Goal: Transaction & Acquisition: Purchase product/service

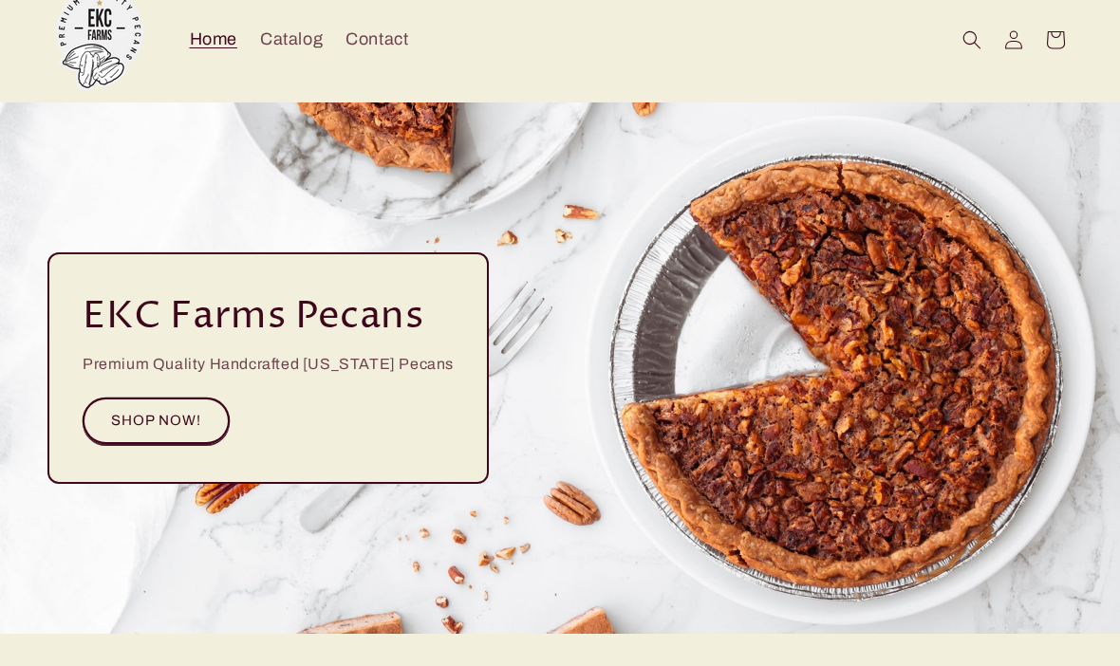
scroll to position [61, 0]
click at [170, 423] on link "SHOP NOW!" at bounding box center [156, 421] width 147 height 46
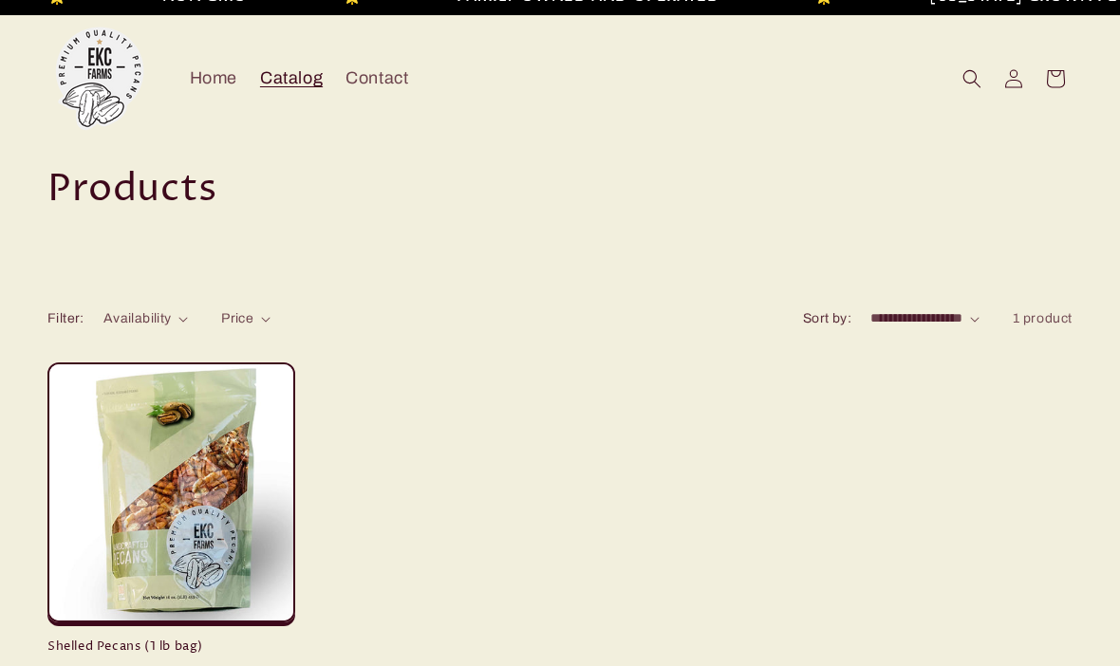
scroll to position [20, 0]
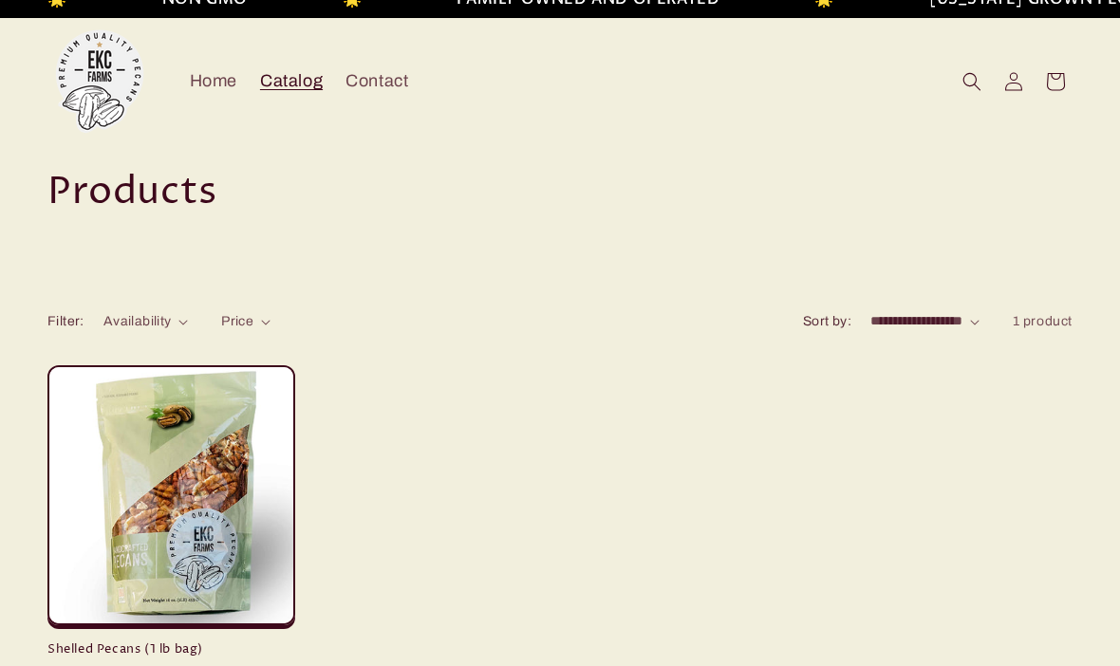
click at [236, 330] on div "Price" at bounding box center [237, 321] width 32 height 20
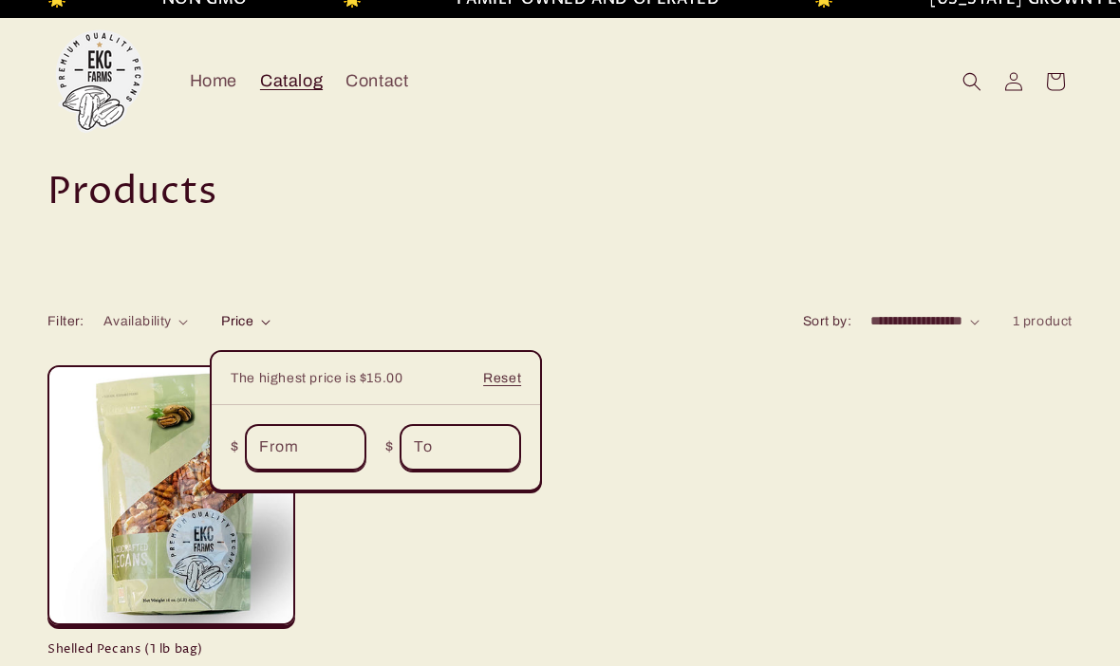
click at [270, 311] on summary "Price" at bounding box center [245, 321] width 49 height 20
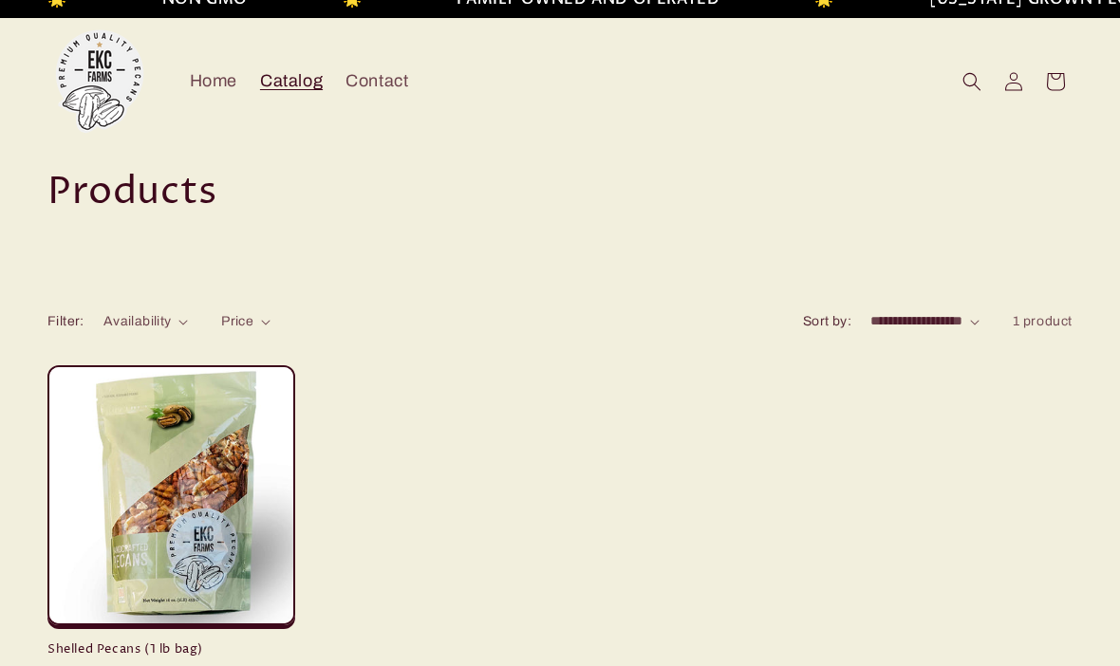
click at [151, 328] on div "Availability" at bounding box center [137, 321] width 68 height 20
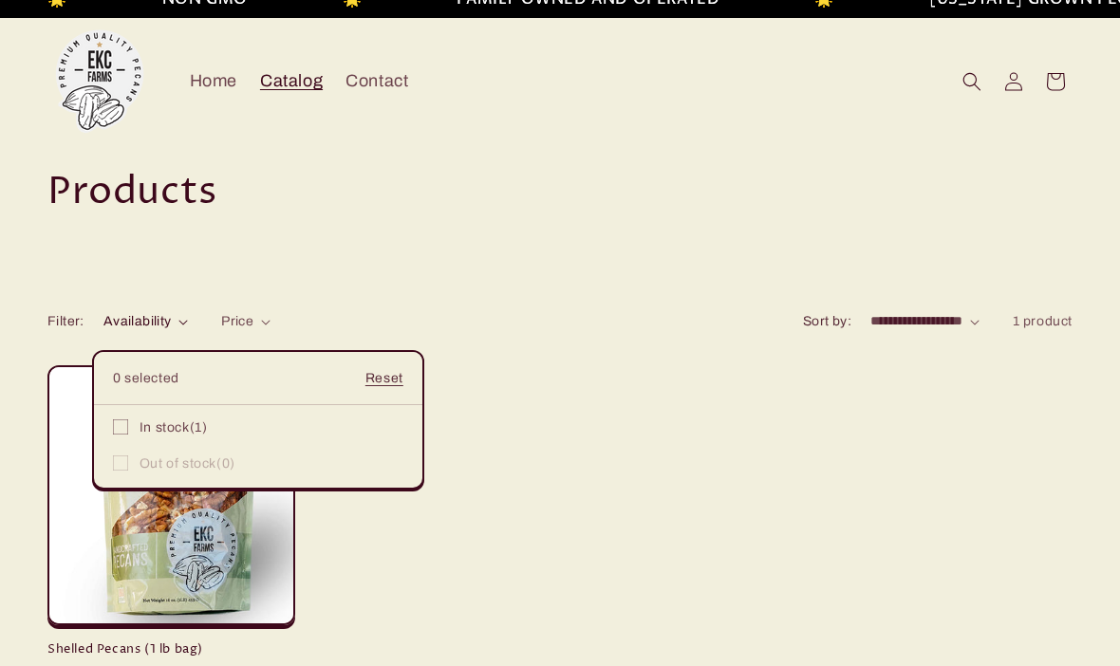
click at [125, 432] on icon at bounding box center [120, 426] width 15 height 15
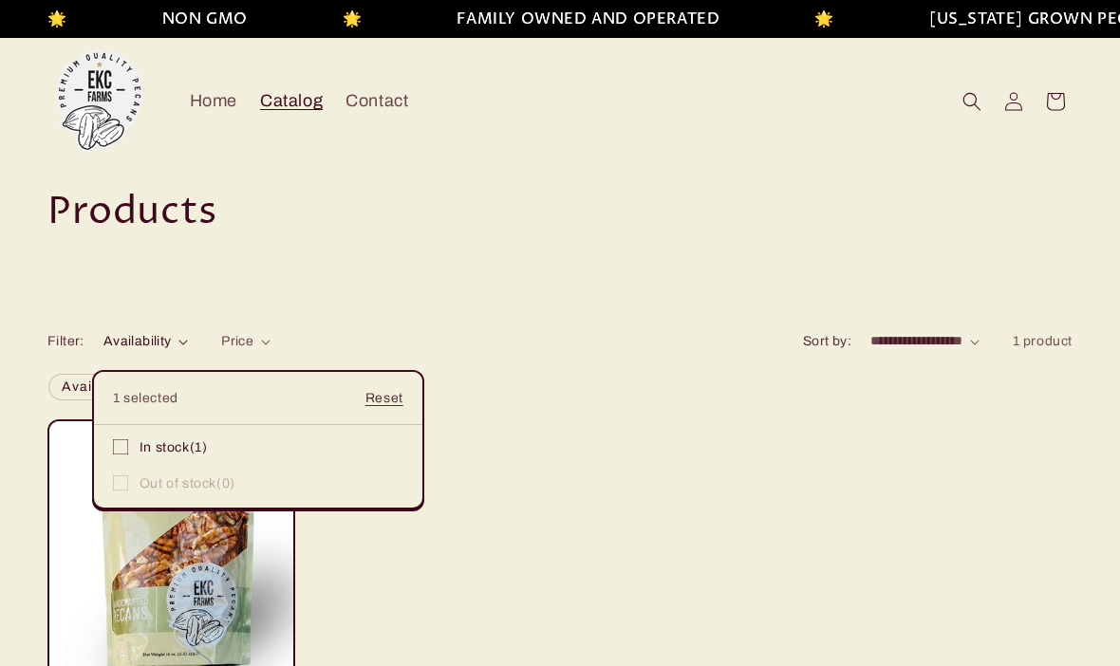
click at [188, 331] on summary "Availability" at bounding box center [145, 341] width 84 height 20
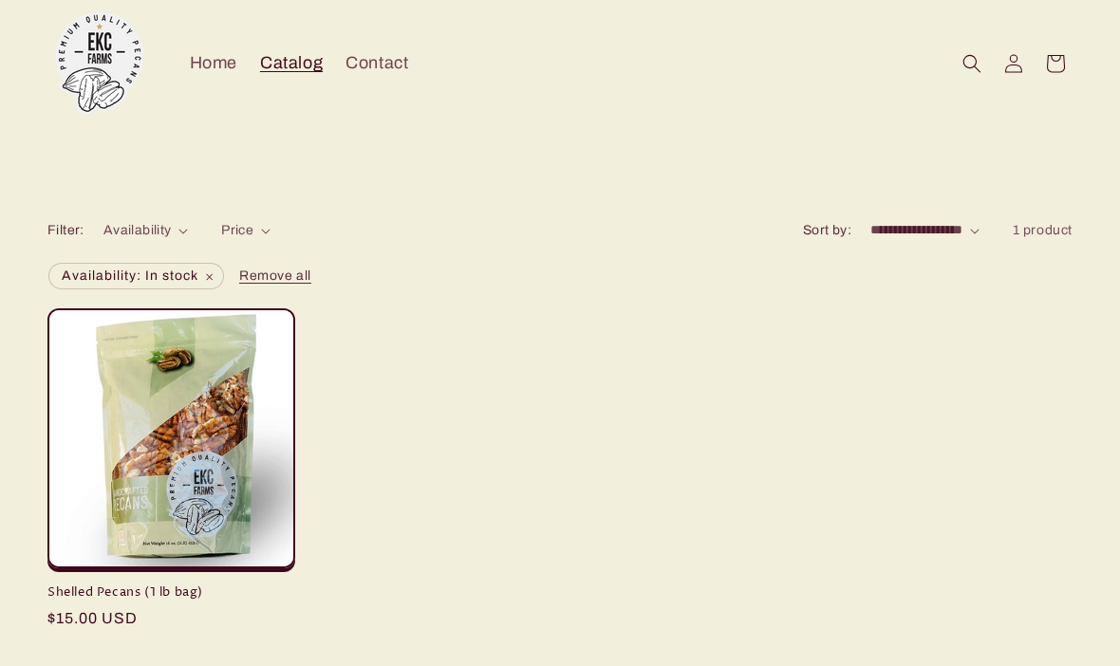
scroll to position [111, 0]
click at [209, 72] on span "Home" at bounding box center [213, 63] width 47 height 22
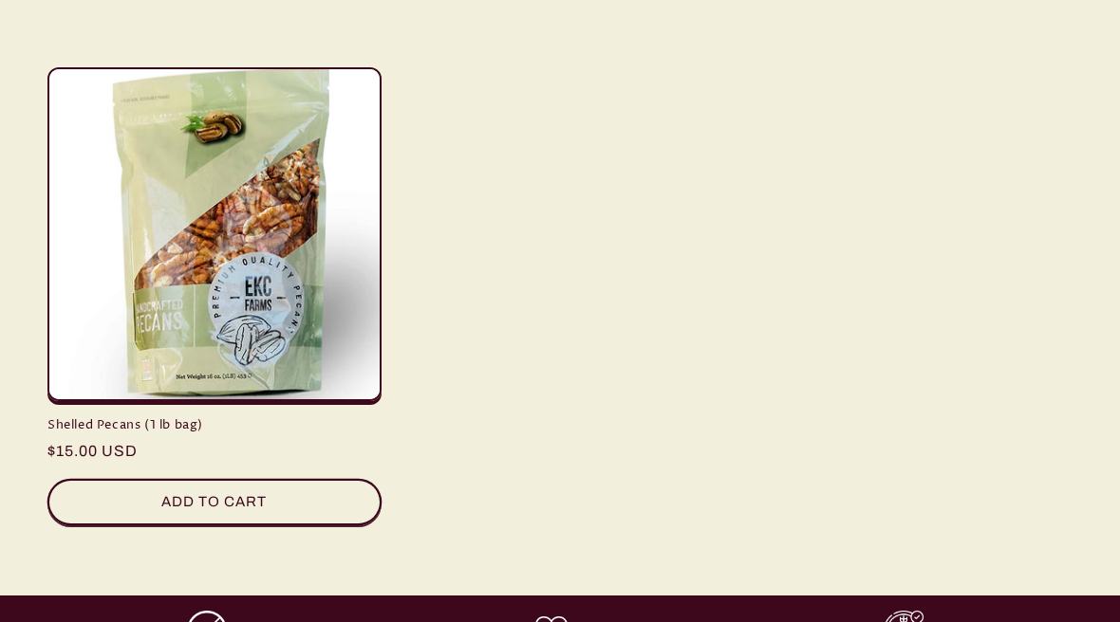
scroll to position [721, 0]
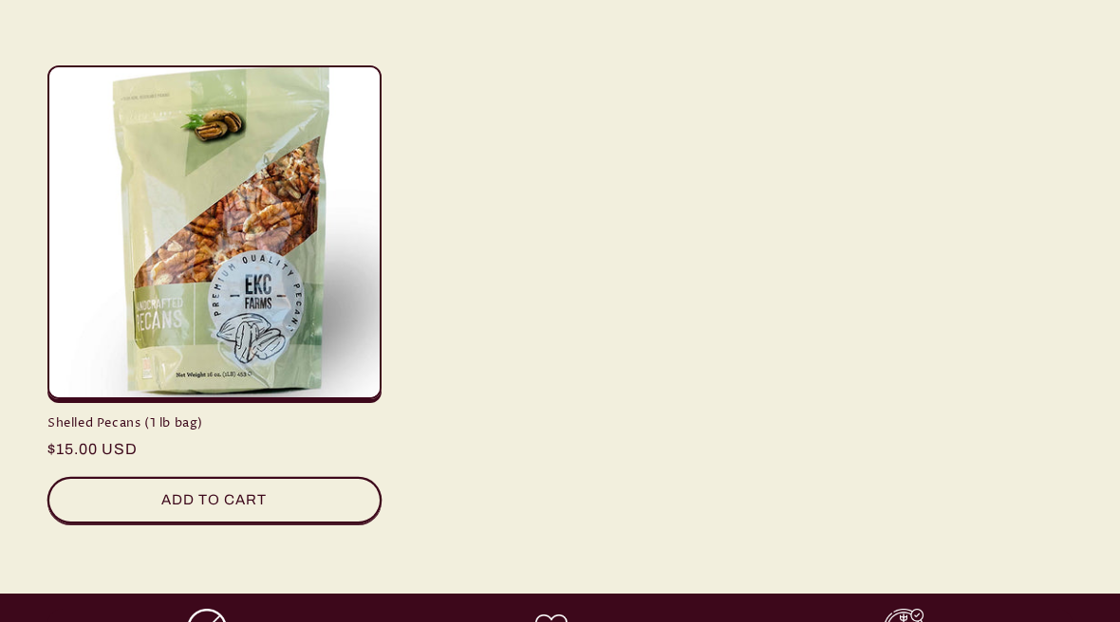
click at [252, 504] on button "Add to cart Sold out" at bounding box center [214, 500] width 334 height 46
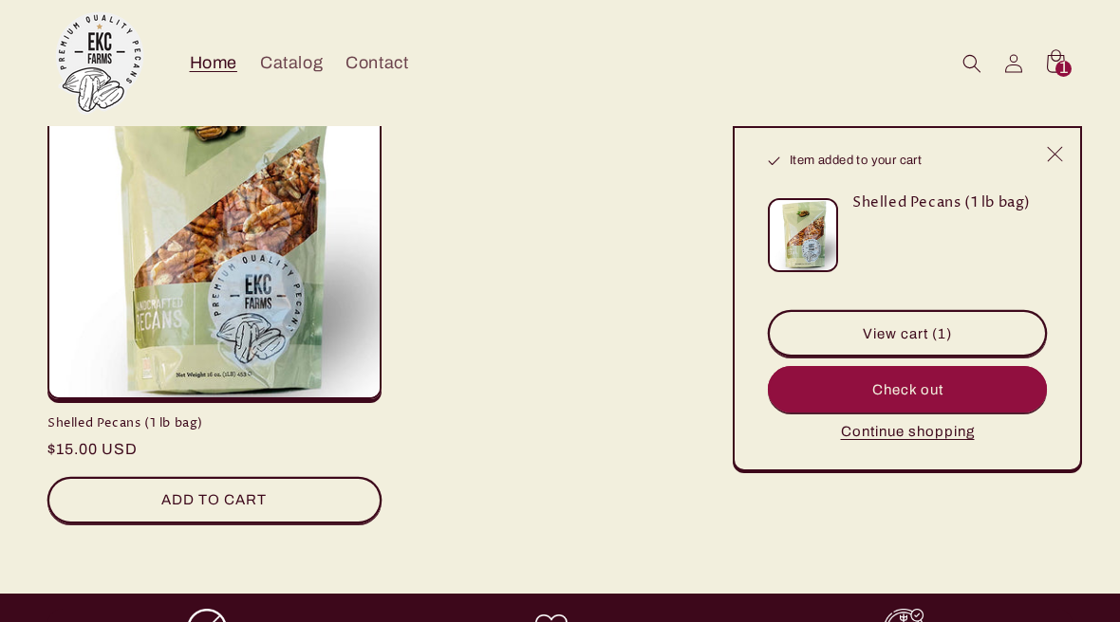
click at [978, 329] on link "View cart (1)" at bounding box center [907, 333] width 279 height 46
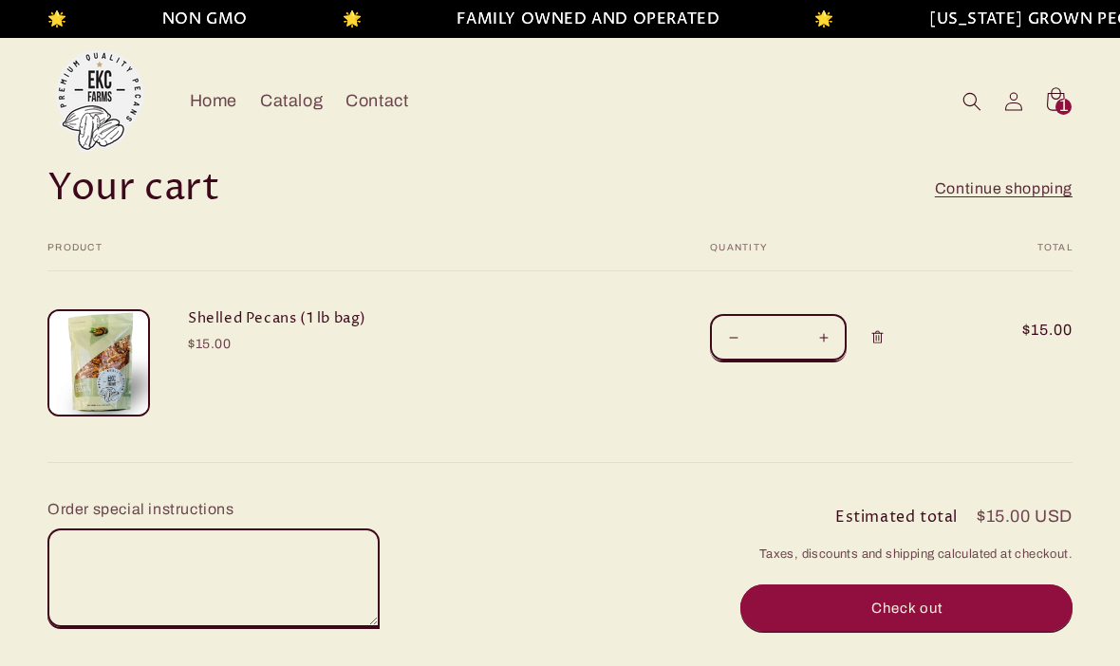
click at [824, 341] on button "Increase quantity for Shelled Pecans (1 lb bag)" at bounding box center [823, 337] width 43 height 46
click at [824, 342] on button "Increase quantity for Shelled Pecans (1 lb bag)" at bounding box center [823, 337] width 43 height 46
click at [825, 339] on button "Increase quantity for Shelled Pecans (1 lb bag)" at bounding box center [823, 337] width 43 height 46
click at [824, 340] on button "Increase quantity for Shelled Pecans (1 lb bag)" at bounding box center [823, 337] width 43 height 46
click at [824, 342] on button "Increase quantity for Shelled Pecans (1 lb bag)" at bounding box center [823, 337] width 43 height 46
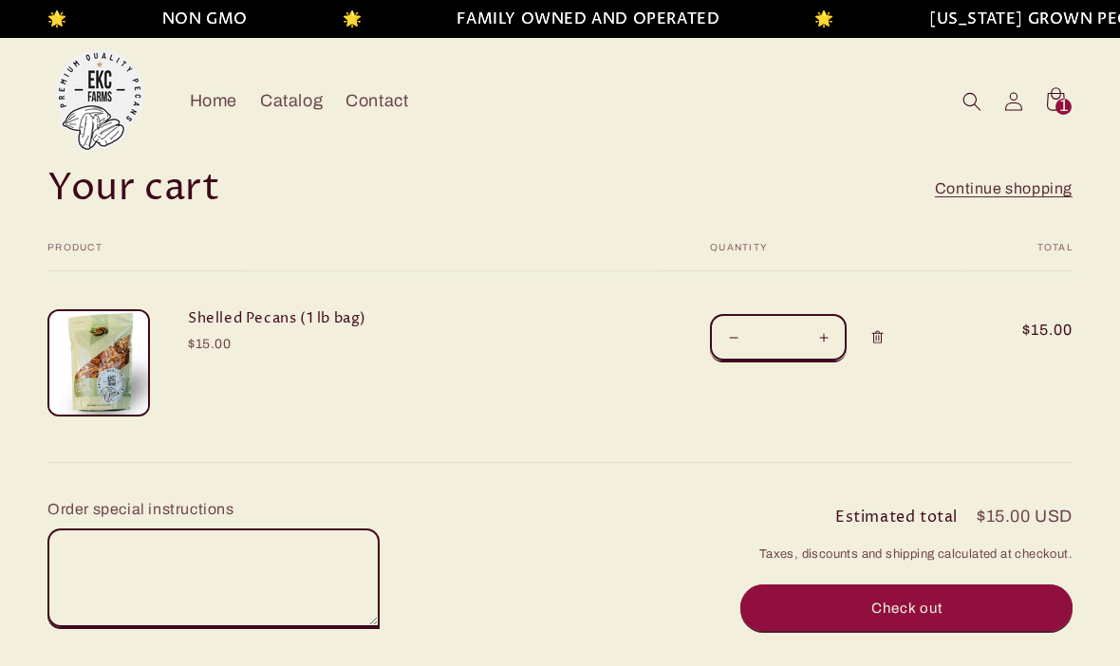
click at [825, 341] on button "Increase quantity for Shelled Pecans (1 lb bag)" at bounding box center [823, 337] width 43 height 46
type input "*"
click at [829, 336] on button "Increase quantity for Shelled Pecans (1 lb bag)" at bounding box center [823, 337] width 43 height 46
type input "*"
click at [828, 345] on button "Increase quantity for Shelled Pecans (1 lb bag)" at bounding box center [823, 337] width 43 height 46
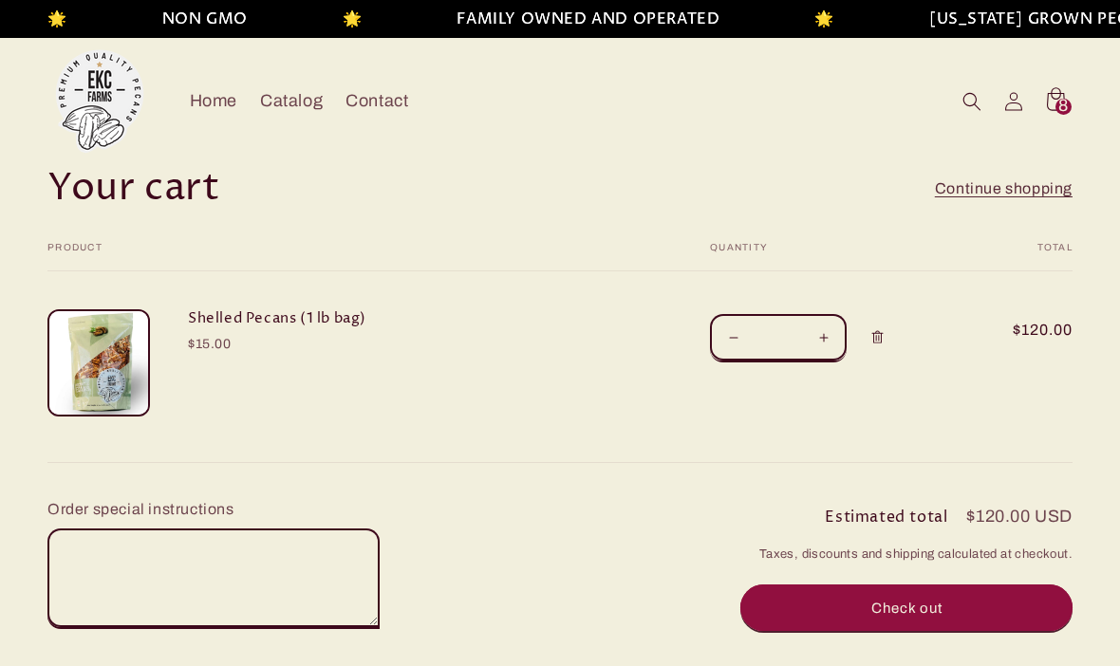
type input "*"
click at [828, 342] on button "Increase quantity for Shelled Pecans (1 lb bag)" at bounding box center [823, 337] width 43 height 46
type input "**"
click at [1064, 100] on span "10" at bounding box center [1062, 107] width 19 height 16
